Goal: Navigation & Orientation: Find specific page/section

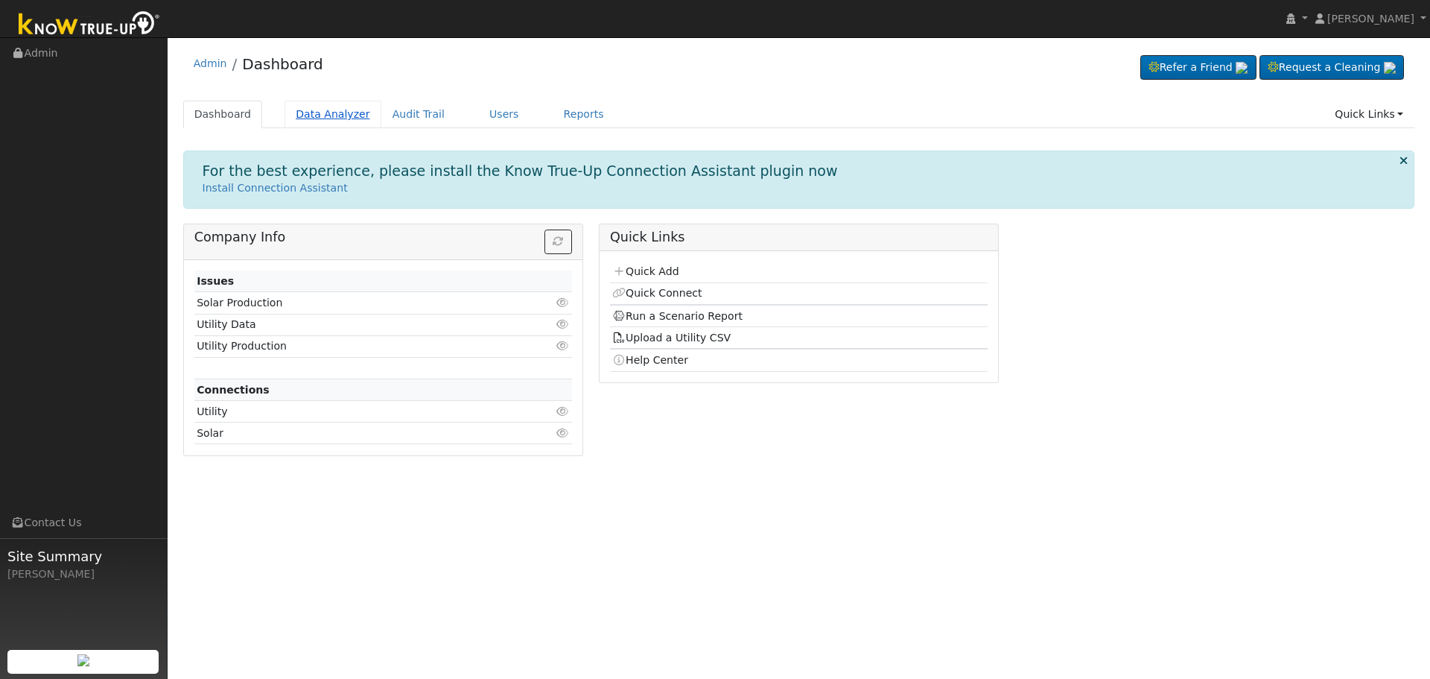
click at [315, 110] on link "Data Analyzer" at bounding box center [333, 115] width 97 height 28
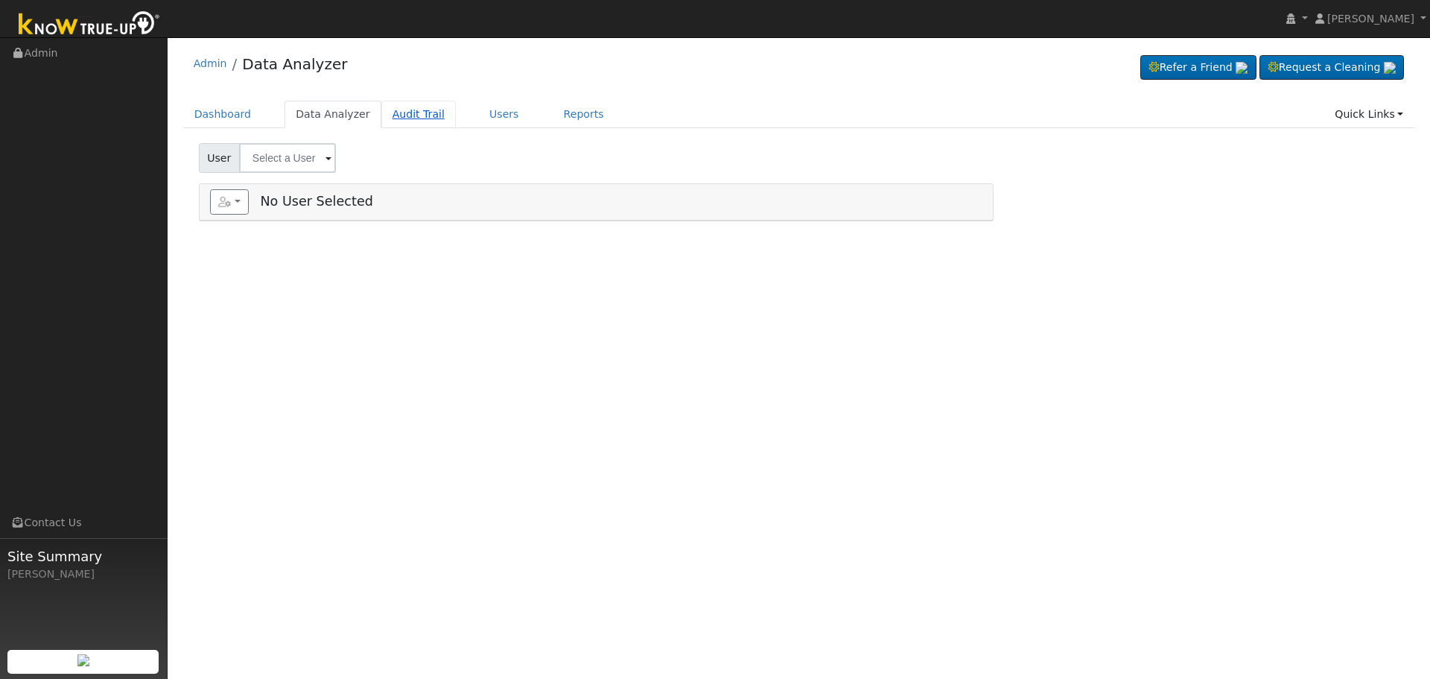
click at [391, 114] on link "Audit Trail" at bounding box center [418, 115] width 74 height 28
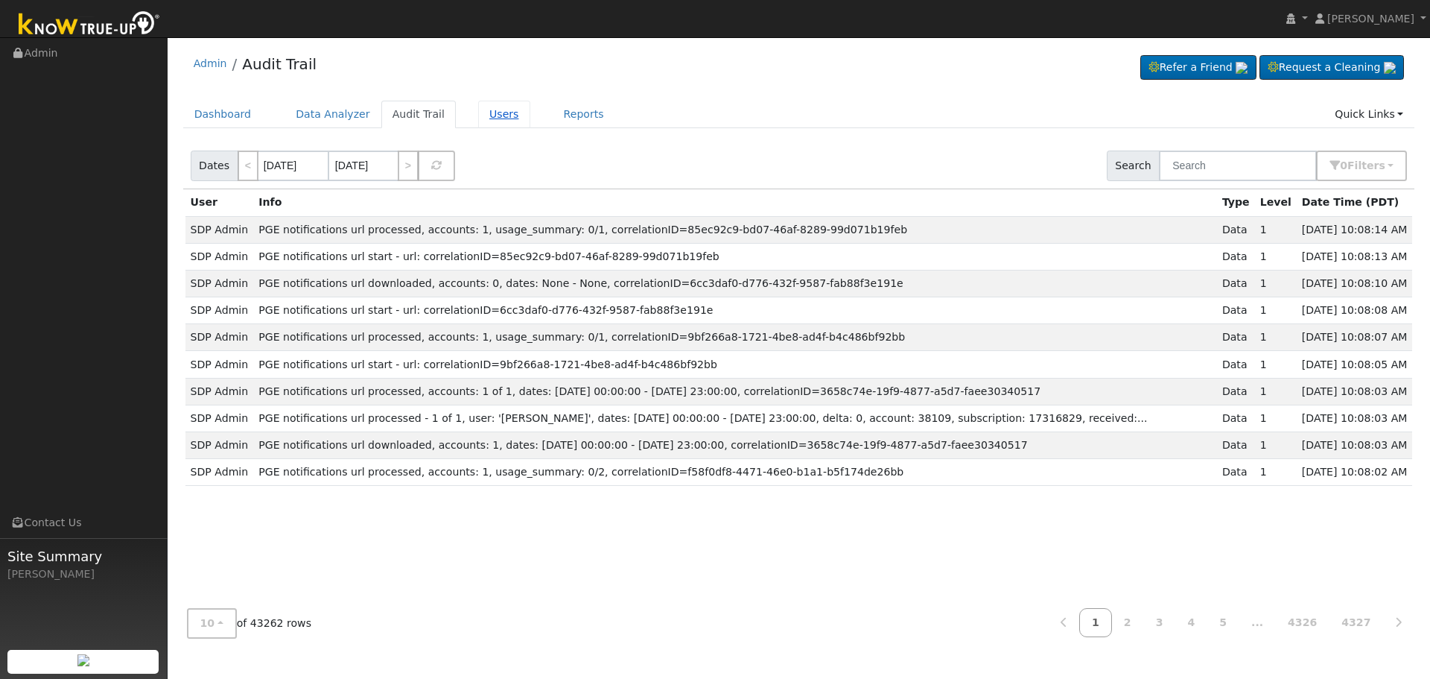
click at [478, 112] on link "Users" at bounding box center [504, 115] width 52 height 28
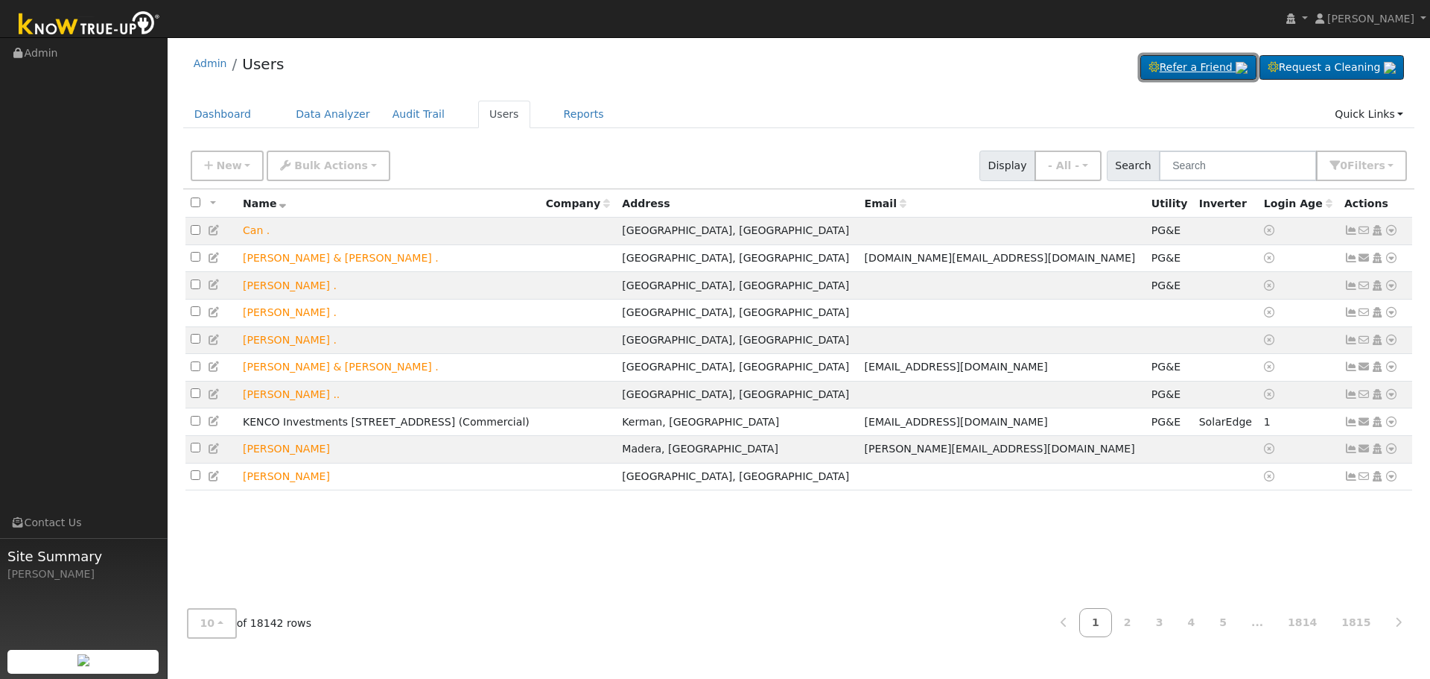
click at [1155, 69] on link "Refer a Friend" at bounding box center [1198, 67] width 116 height 25
click at [1304, 61] on link "Request a Cleaning" at bounding box center [1332, 67] width 145 height 25
